Goal: Information Seeking & Learning: Learn about a topic

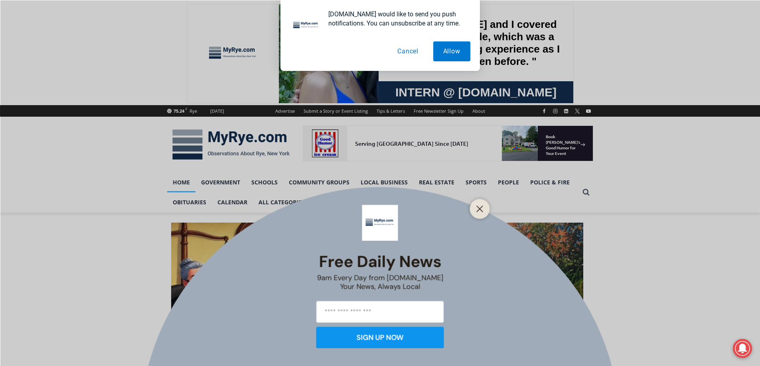
click at [396, 49] on button "Cancel" at bounding box center [407, 51] width 41 height 20
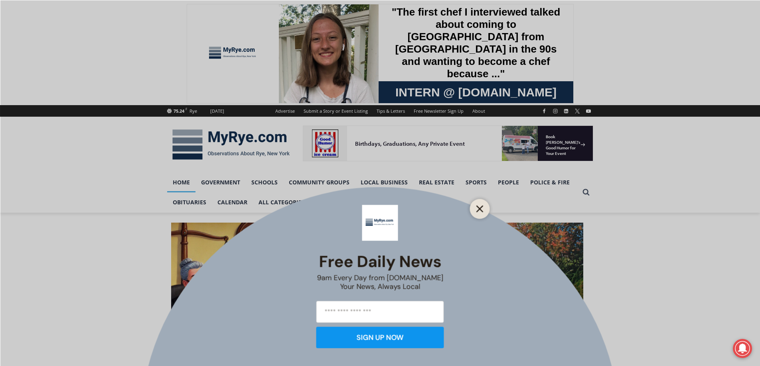
click at [484, 210] on button "Close" at bounding box center [479, 208] width 11 height 11
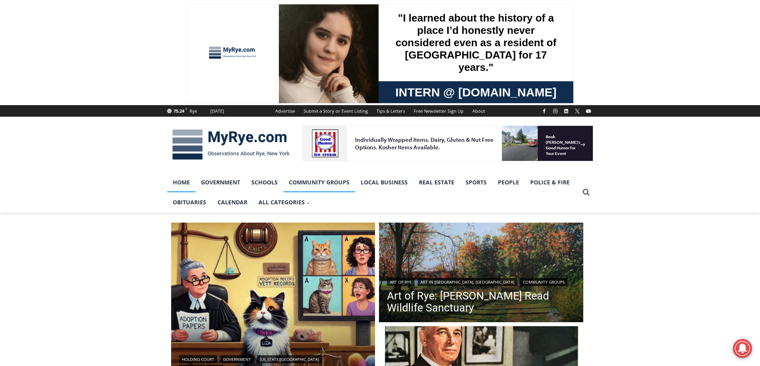
click at [338, 181] on link "Community Groups" at bounding box center [319, 183] width 72 height 20
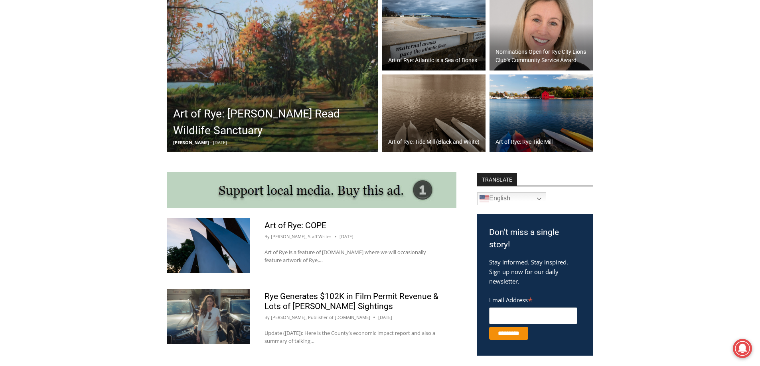
scroll to position [279, 0]
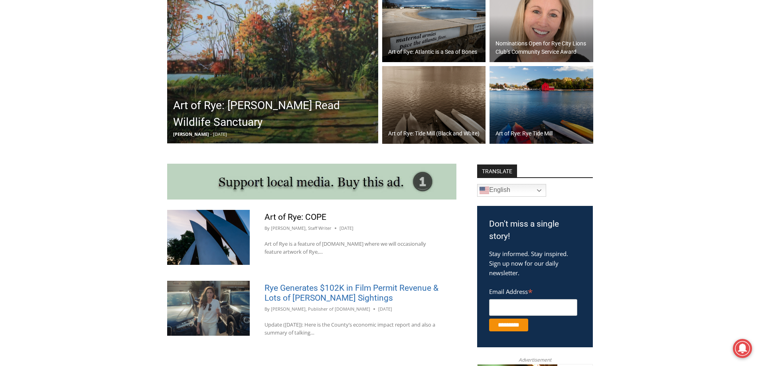
click at [410, 290] on link "Rye Generates $102K in Film Permit Revenue & Lots of [PERSON_NAME] Sightings" at bounding box center [351, 294] width 174 height 20
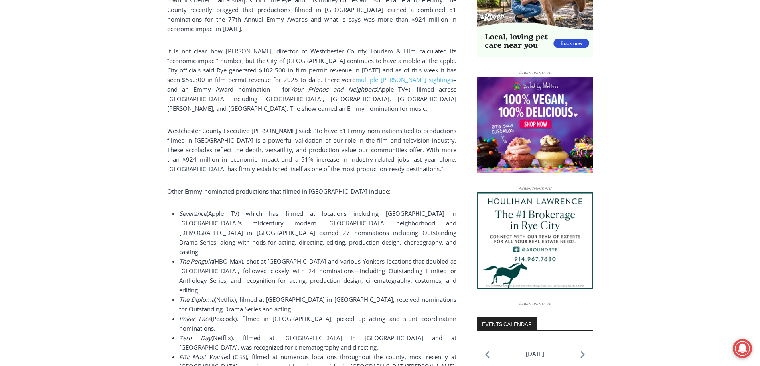
scroll to position [598, 0]
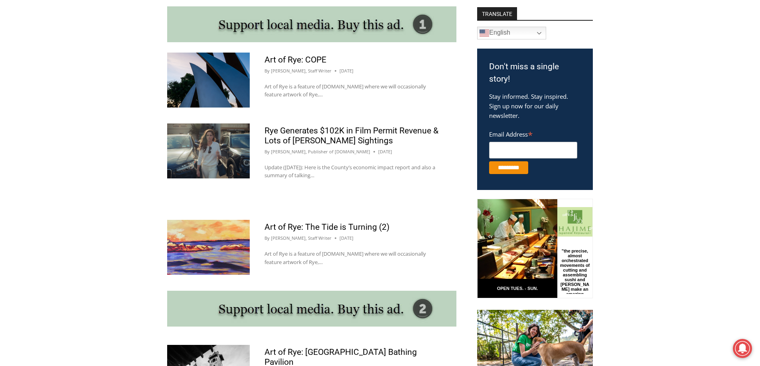
scroll to position [439, 0]
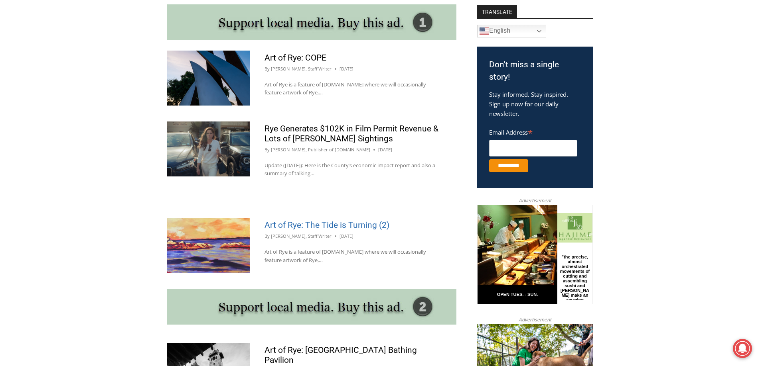
click at [356, 222] on div "Art of Rye: The Tide is Turning (2) By Tucker Smith, Staff Writer July 21, 2025…" at bounding box center [353, 245] width 207 height 55
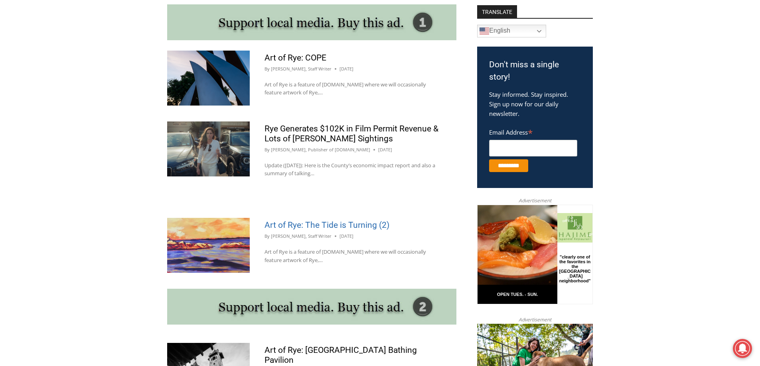
click at [356, 223] on link "Art of Rye: The Tide is Turning (2)" at bounding box center [326, 226] width 125 height 10
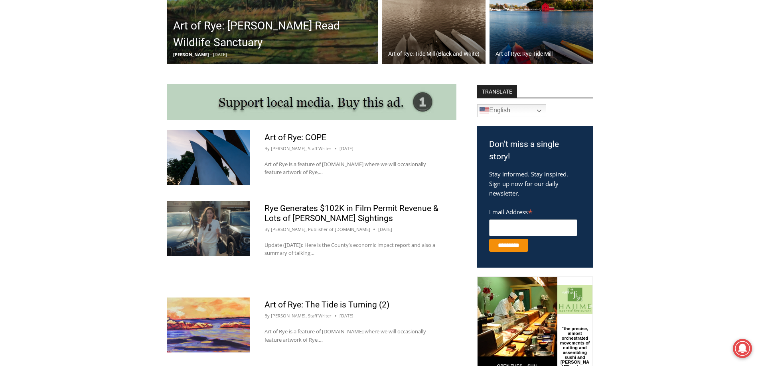
scroll to position [120, 0]
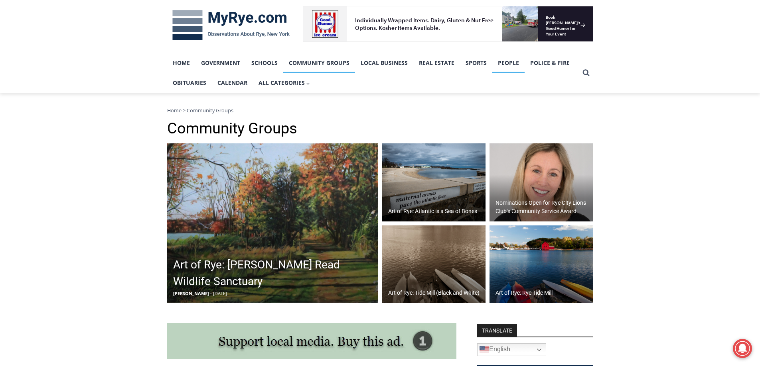
click at [497, 60] on link "People" at bounding box center [508, 63] width 32 height 20
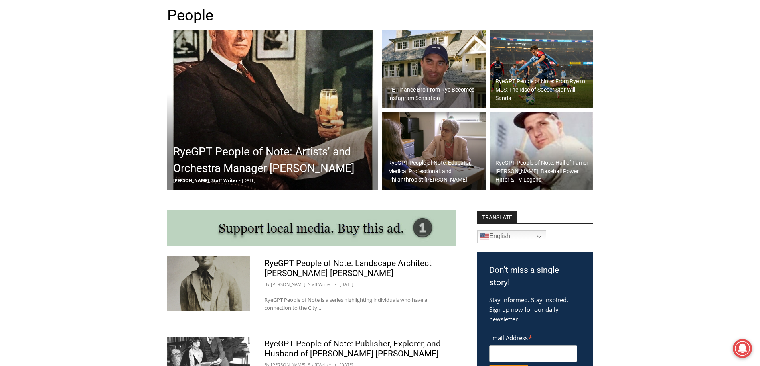
scroll to position [120, 0]
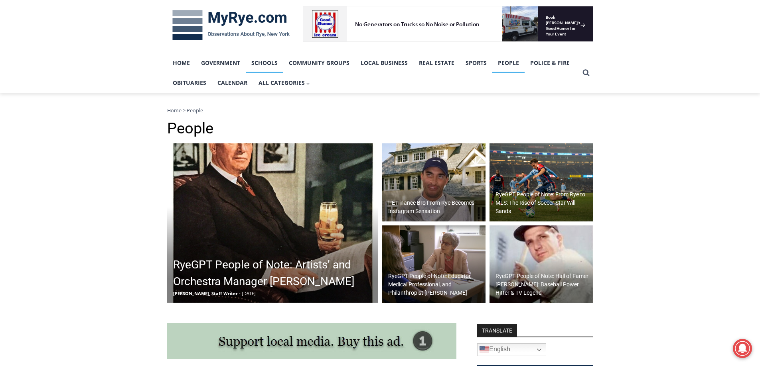
click at [274, 63] on link "Schools" at bounding box center [264, 63] width 37 height 20
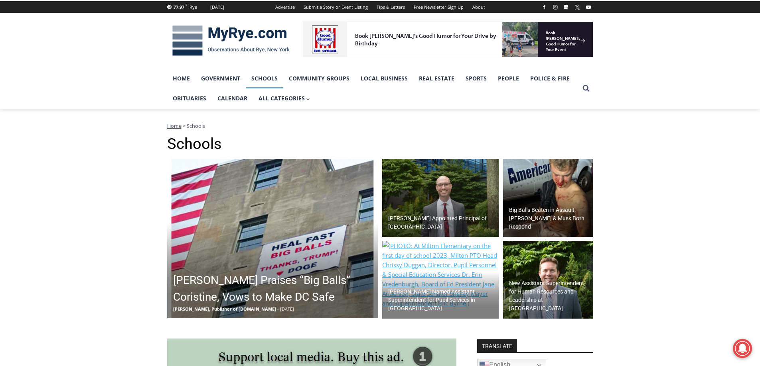
scroll to position [159, 0]
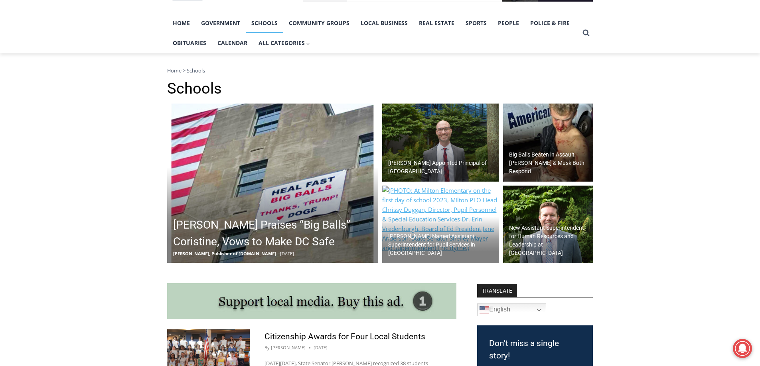
click at [307, 230] on h2 "[PERSON_NAME] Praises “Big Balls” Coristine, Vows to Make DC Safe" at bounding box center [274, 233] width 203 height 33
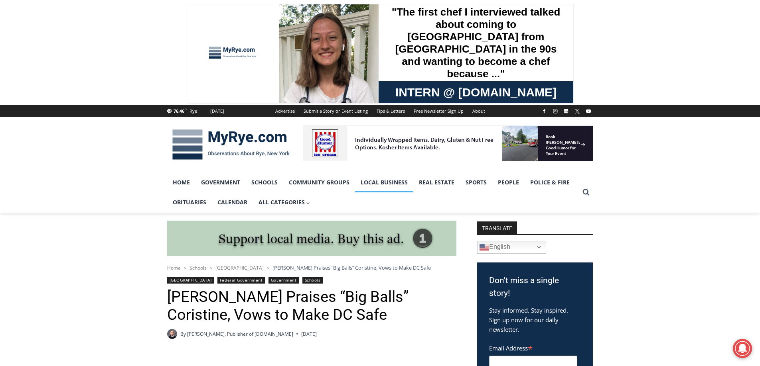
click at [392, 182] on link "Local Business" at bounding box center [384, 183] width 58 height 20
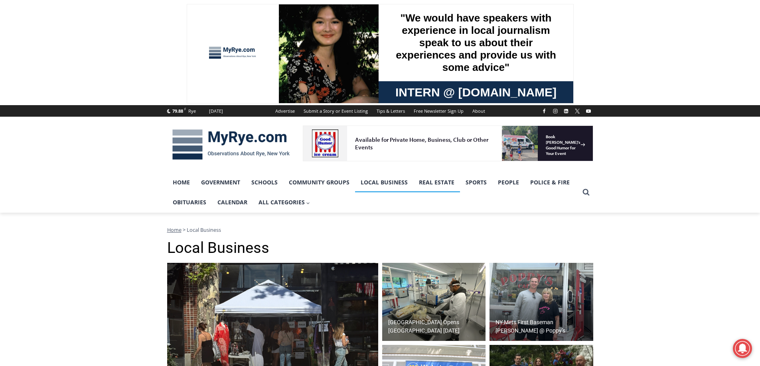
click at [427, 183] on link "Real Estate" at bounding box center [436, 183] width 47 height 20
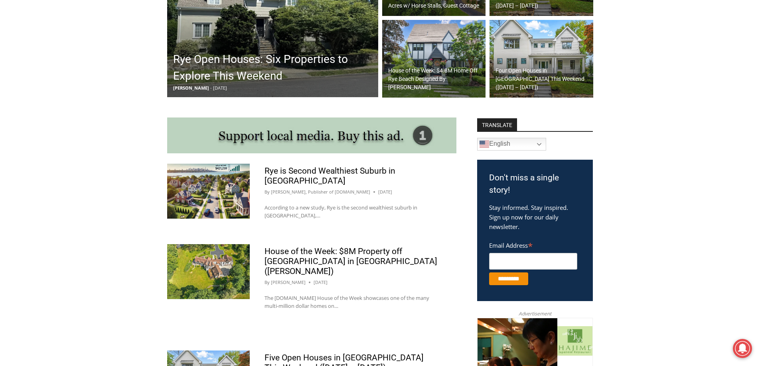
scroll to position [359, 0]
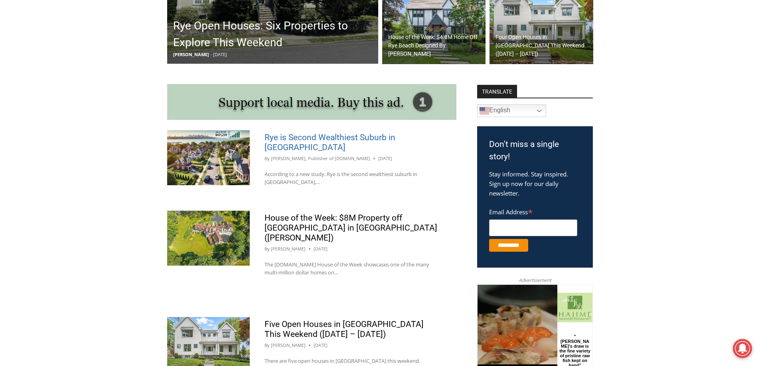
click at [320, 137] on link "Rye is Second Wealthiest Suburb in [GEOGRAPHIC_DATA]" at bounding box center [329, 143] width 131 height 20
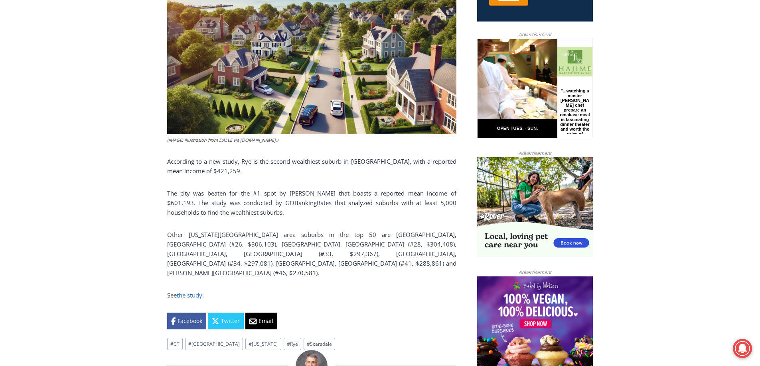
click at [202, 291] on link "the study" at bounding box center [190, 295] width 26 height 8
